Goal: Check status: Check status

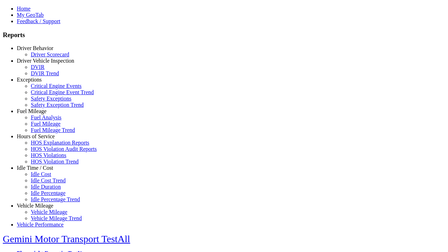
click at [40, 203] on link "Vehicle Mileage" at bounding box center [35, 206] width 36 height 6
click at [45, 215] on link "Vehicle Mileage Trend" at bounding box center [56, 218] width 51 height 6
select select "**********"
type input "**********"
